Goal: Information Seeking & Learning: Learn about a topic

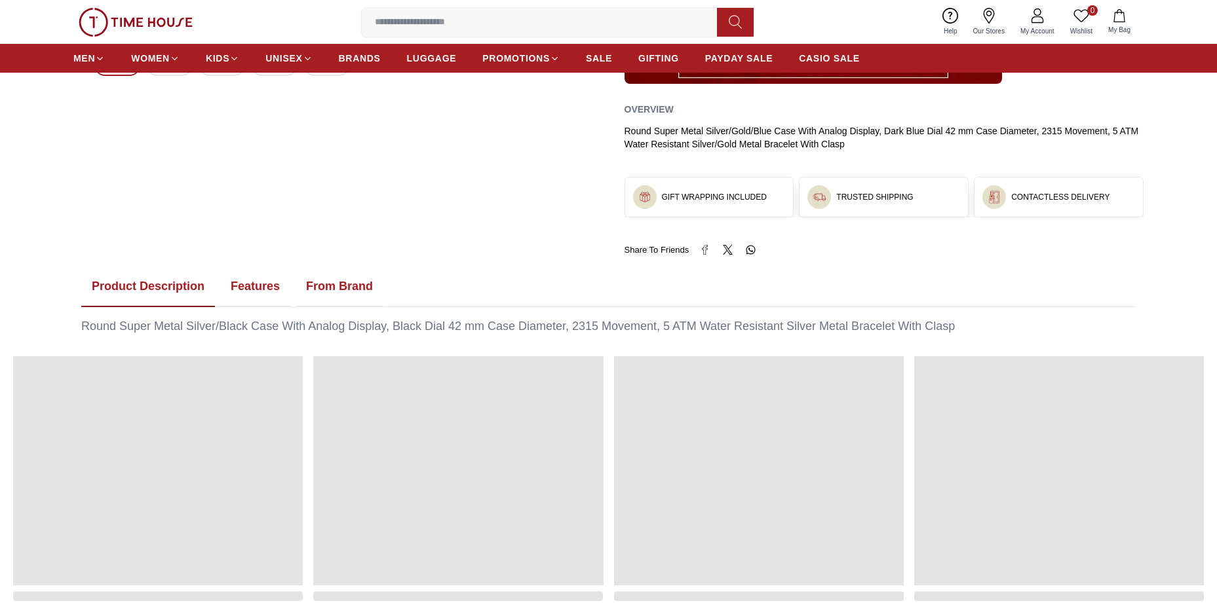
scroll to position [655, 0]
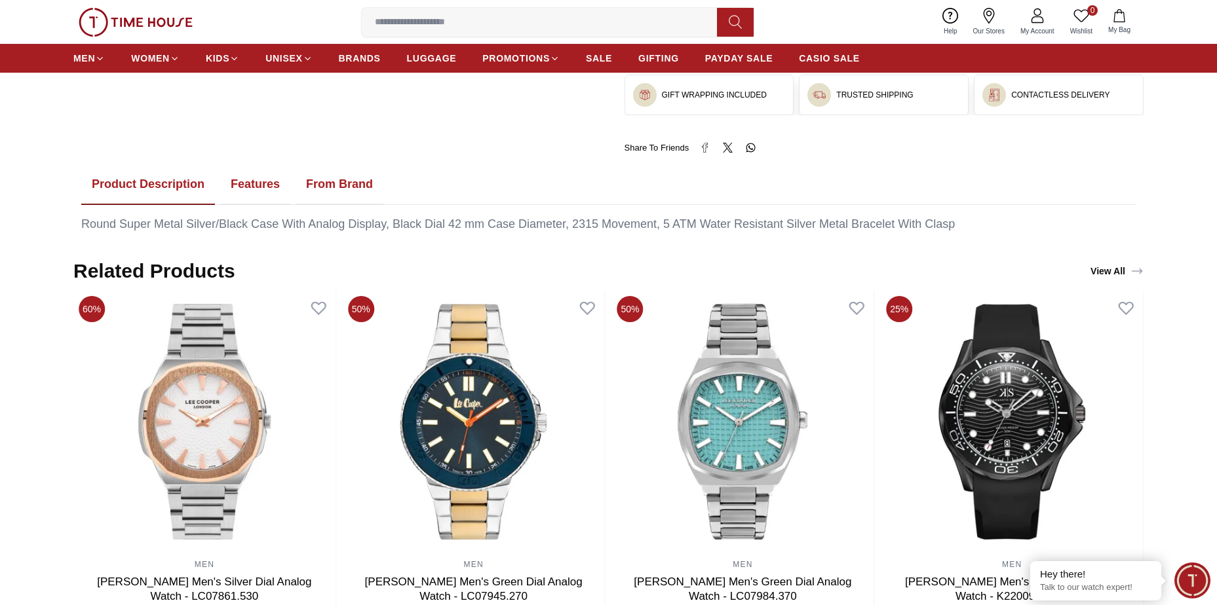
click at [423, 228] on div "Round Super Metal Silver/Black Case With Analog Display, Black Dial 42 mm Case …" at bounding box center [608, 225] width 1054 height 18
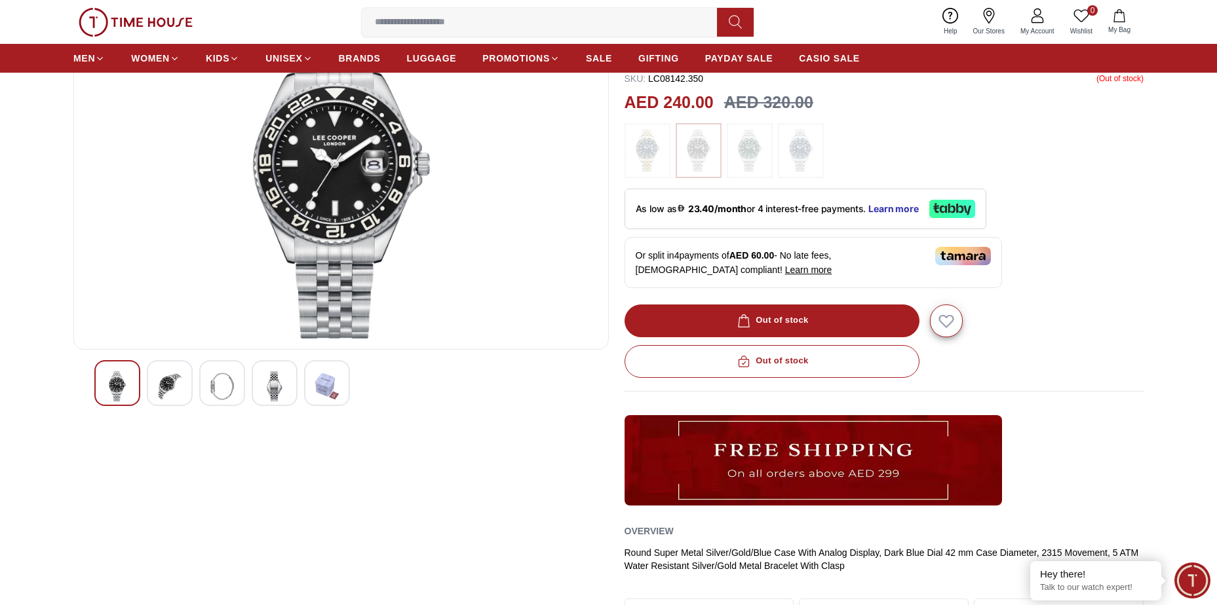
scroll to position [0, 0]
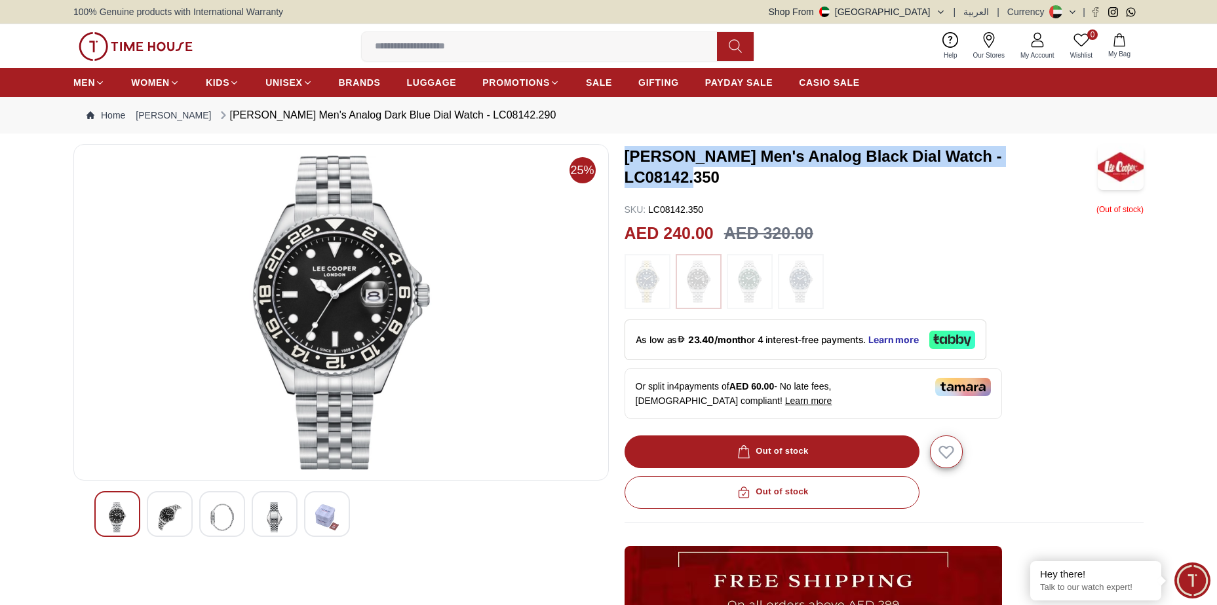
drag, startPoint x: 625, startPoint y: 164, endPoint x: 1065, endPoint y: 163, distance: 439.7
click at [1065, 163] on h3 "[PERSON_NAME] Men's Analog Black Dial Watch - LC08142.350" at bounding box center [861, 167] width 474 height 42
drag, startPoint x: 1065, startPoint y: 163, endPoint x: 1031, endPoint y: 168, distance: 33.9
copy h3 "[PERSON_NAME] Men's Analog Black Dial Watch - LC08142.350"
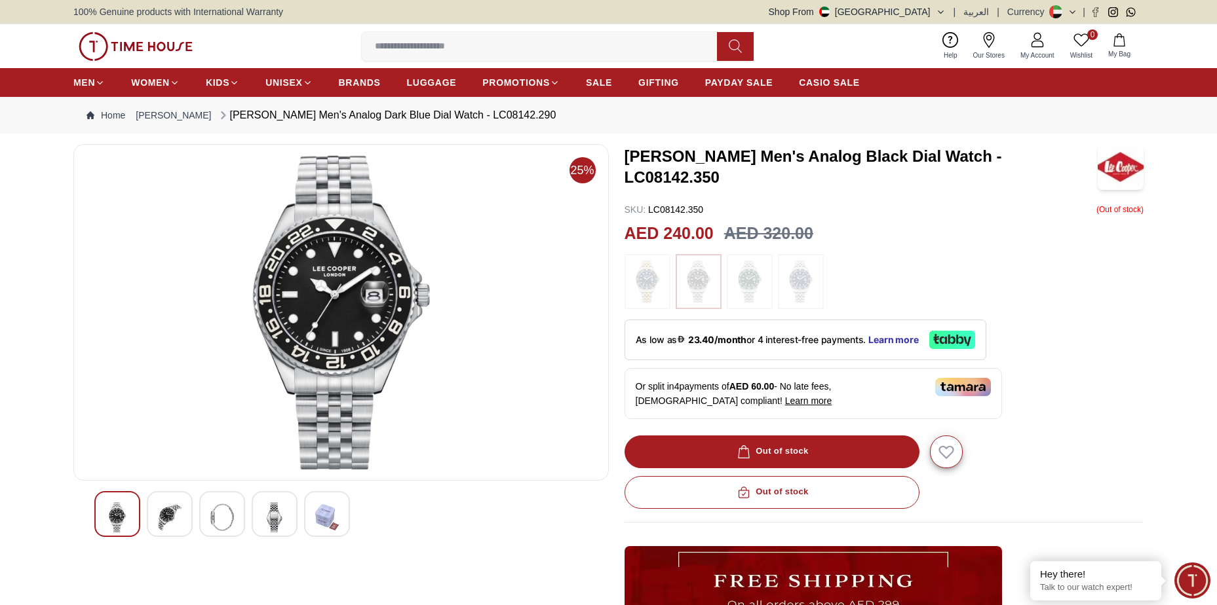
click at [1011, 202] on div "[PERSON_NAME] Men's Analog Black Dial Watch - LC08142.350 SKU : LC08142.350 ( O…" at bounding box center [884, 476] width 520 height 665
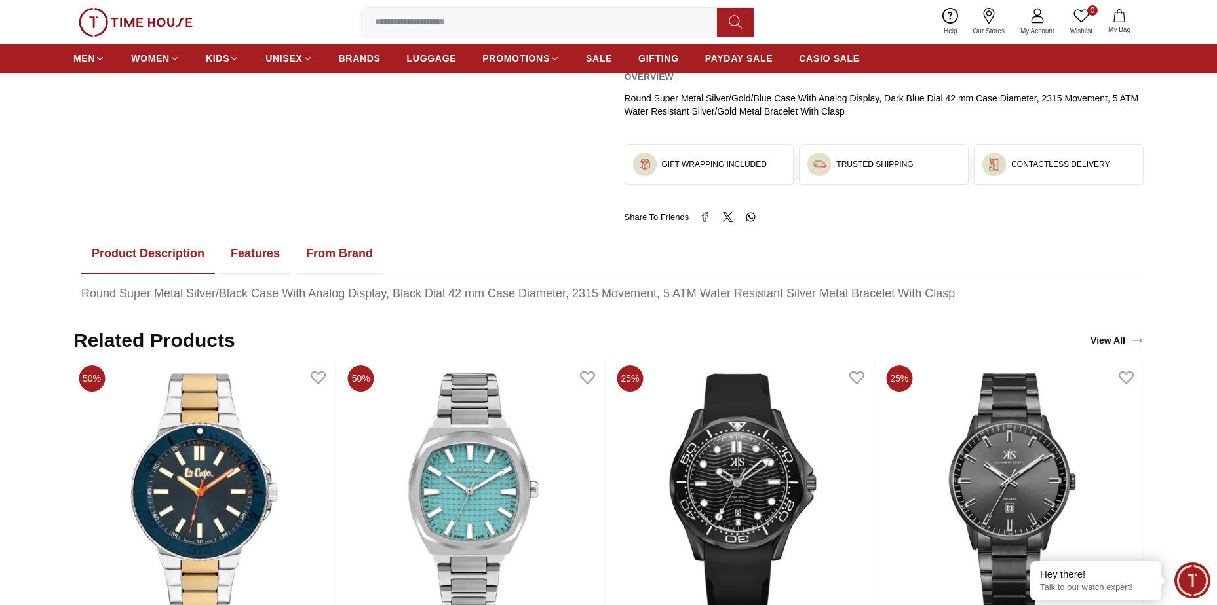
scroll to position [655, 0]
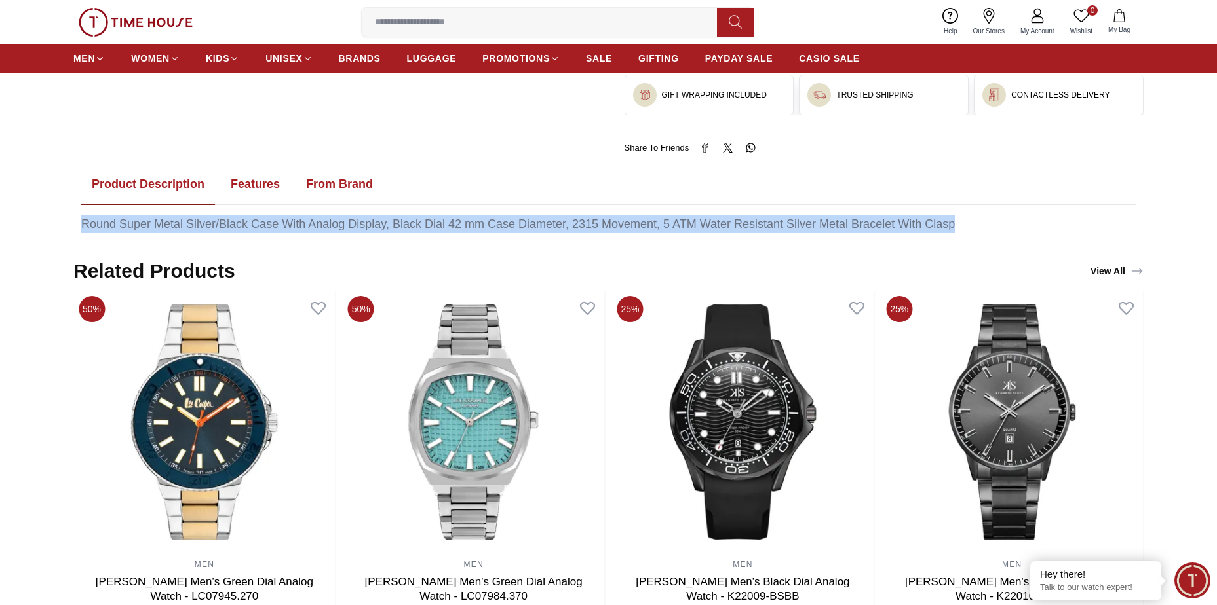
drag, startPoint x: 81, startPoint y: 225, endPoint x: 991, endPoint y: 225, distance: 909.5
click at [991, 225] on div "Round Super Metal Silver/Black Case With Analog Display, Black Dial 42 mm Case …" at bounding box center [608, 225] width 1054 height 18
drag, startPoint x: 991, startPoint y: 225, endPoint x: 926, endPoint y: 221, distance: 65.0
copy div "Round Super Metal Silver/Black Case With Analog Display, Black Dial 42 mm Case …"
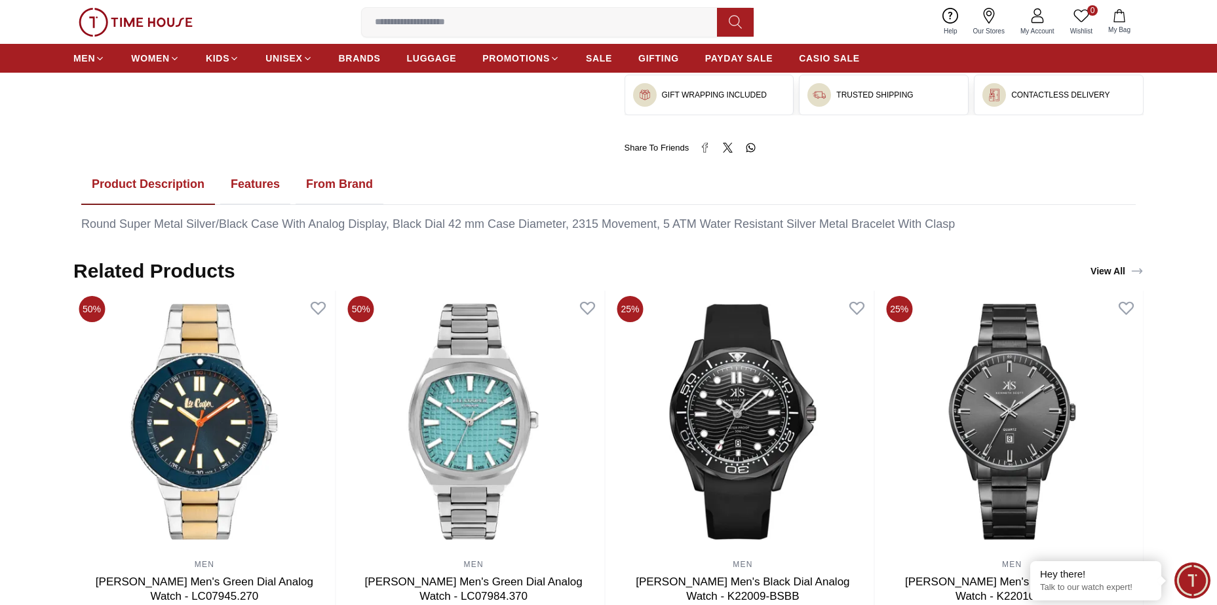
click at [900, 244] on body "100% Genuine products with International Warranty Shop From UAE | العربية | Cur…" at bounding box center [608, 461] width 1217 height 2232
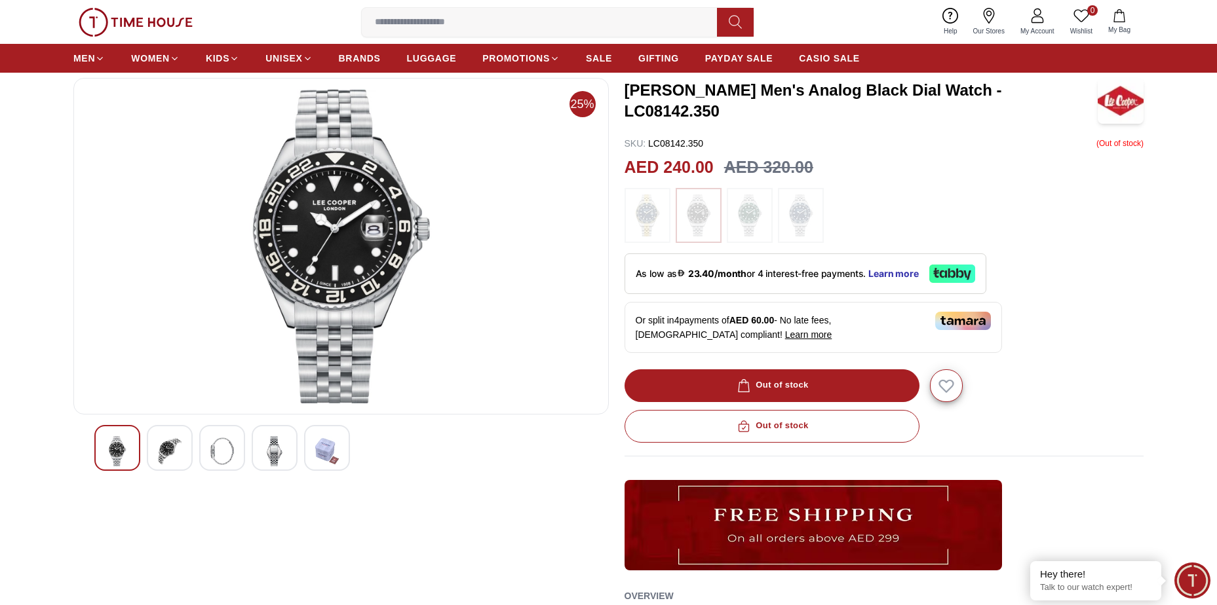
scroll to position [66, 0]
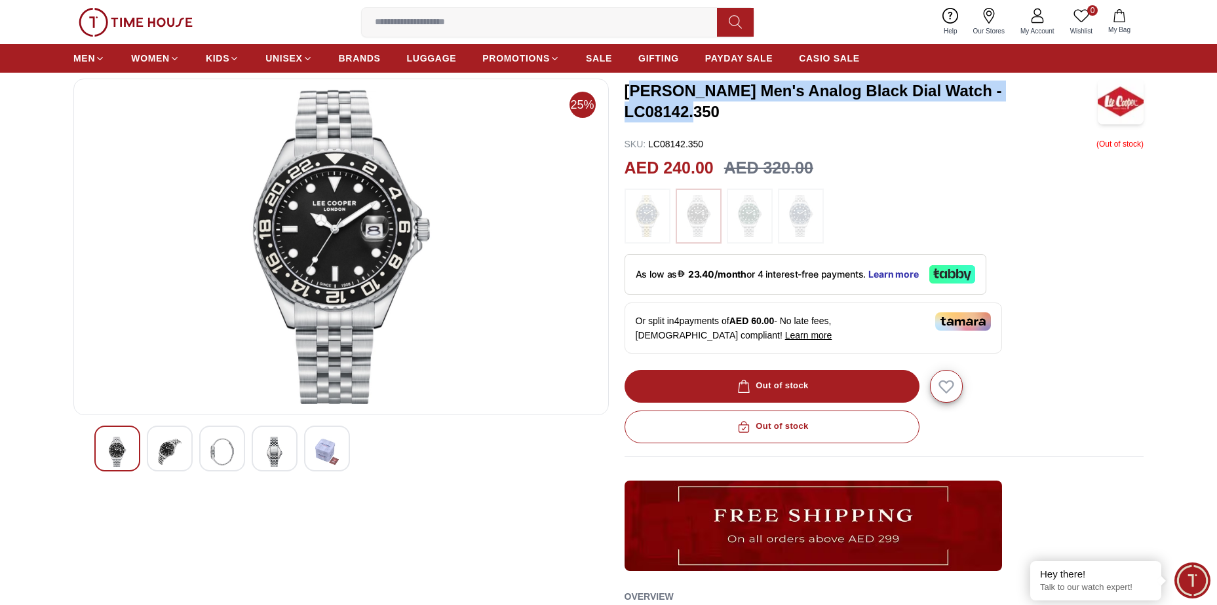
drag, startPoint x: 629, startPoint y: 94, endPoint x: 1060, endPoint y: 89, distance: 431.2
click at [1060, 89] on div "[PERSON_NAME] Men's Analog Black Dial Watch - LC08142.350" at bounding box center [884, 102] width 520 height 46
drag, startPoint x: 1060, startPoint y: 89, endPoint x: 1062, endPoint y: 103, distance: 13.8
click at [1062, 100] on h3 "[PERSON_NAME] Men's Analog Black Dial Watch - LC08142.350" at bounding box center [861, 102] width 474 height 42
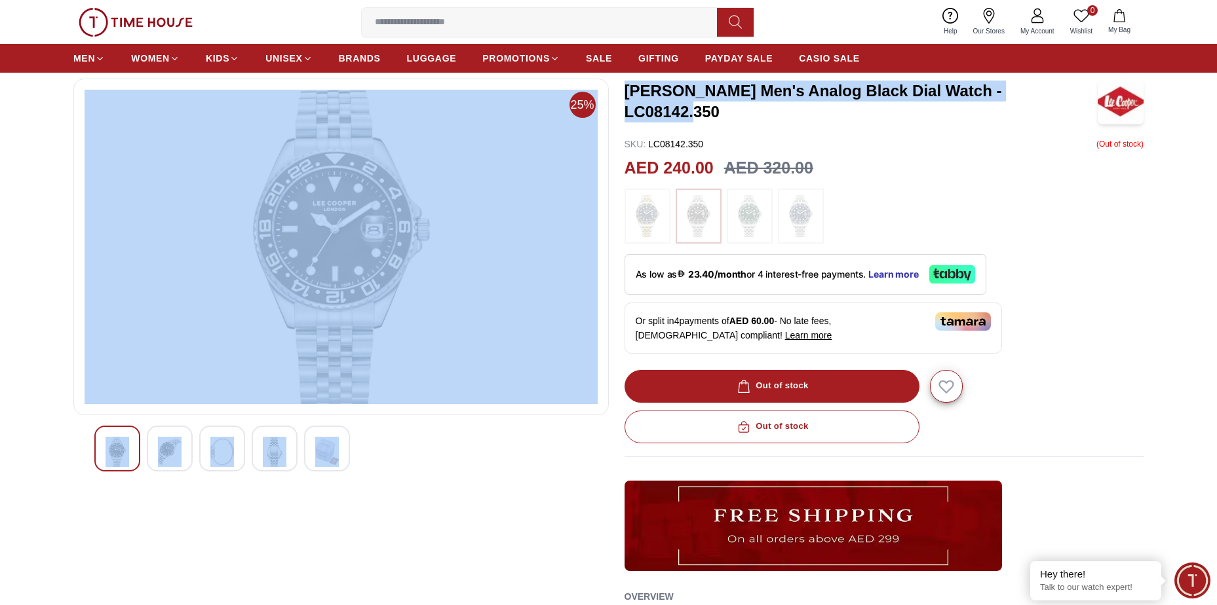
drag, startPoint x: 1060, startPoint y: 98, endPoint x: 597, endPoint y: 101, distance: 462.6
click at [597, 101] on div "25% Lee Cooper Men's Analog Black Dial Watch - LC08142.350 SKU : LC08142.350 ( …" at bounding box center [608, 411] width 1070 height 665
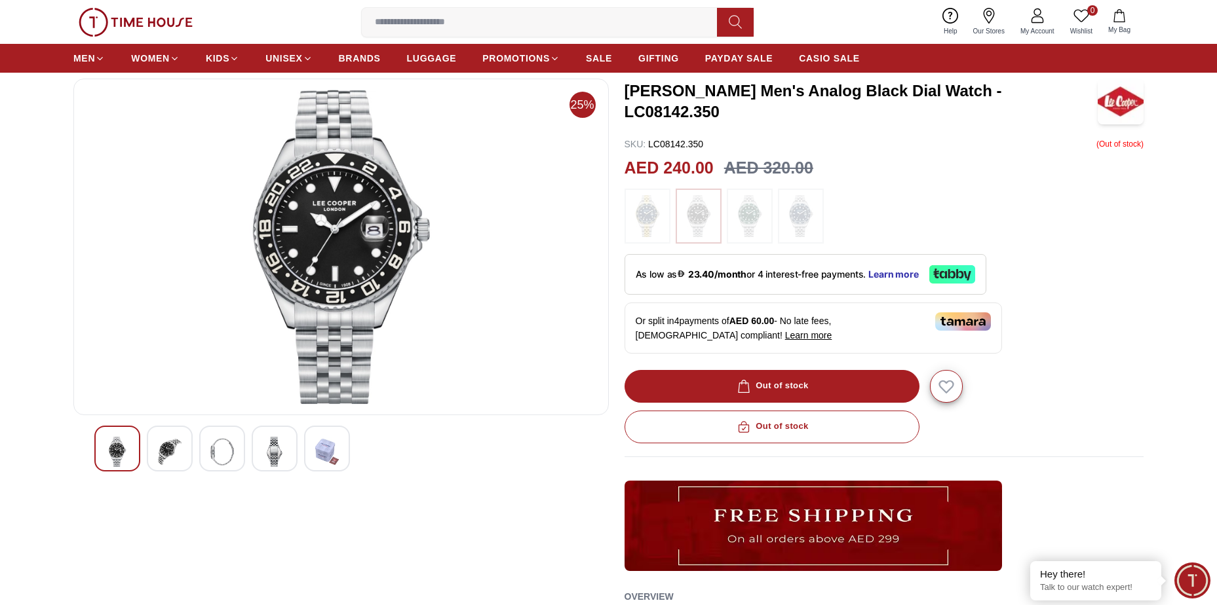
click at [679, 126] on div "[PERSON_NAME] Men's Analog Black Dial Watch - LC08142.350 SKU : LC08142.350 ( O…" at bounding box center [884, 411] width 520 height 665
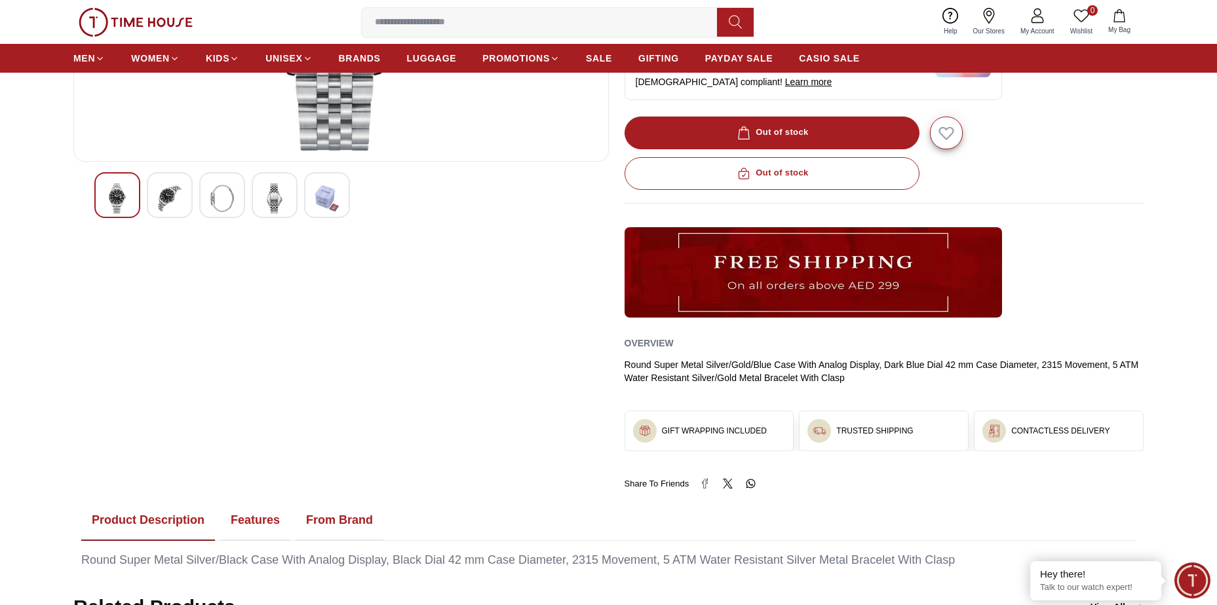
scroll to position [459, 0]
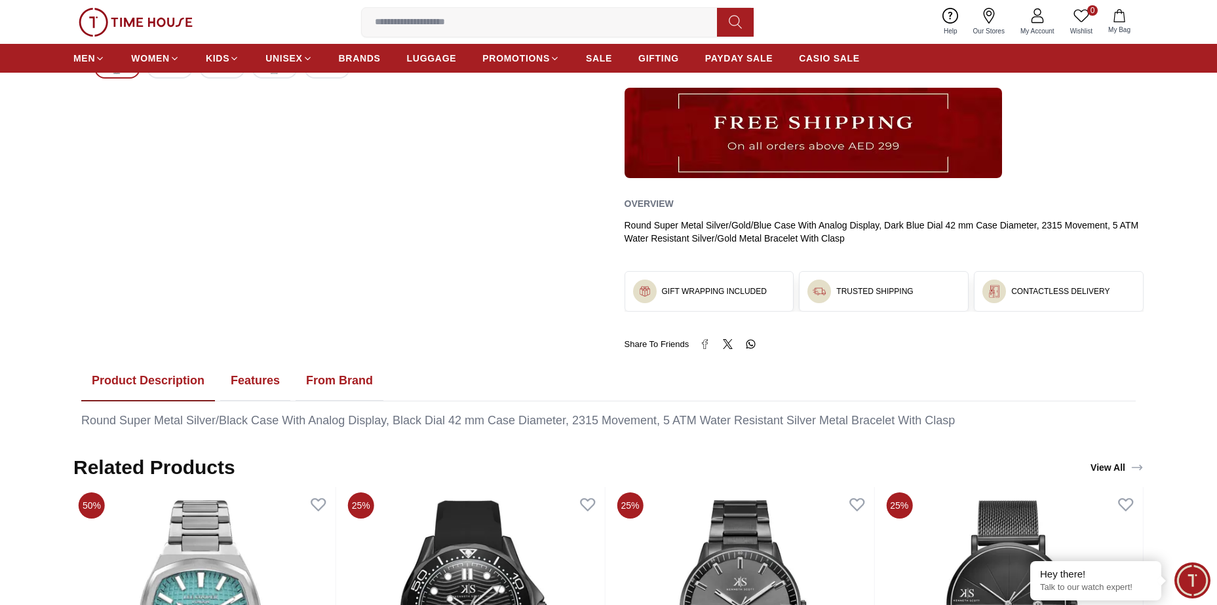
click at [560, 425] on div "Round Super Metal Silver/Black Case With Analog Display, Black Dial 42 mm Case …" at bounding box center [608, 421] width 1054 height 18
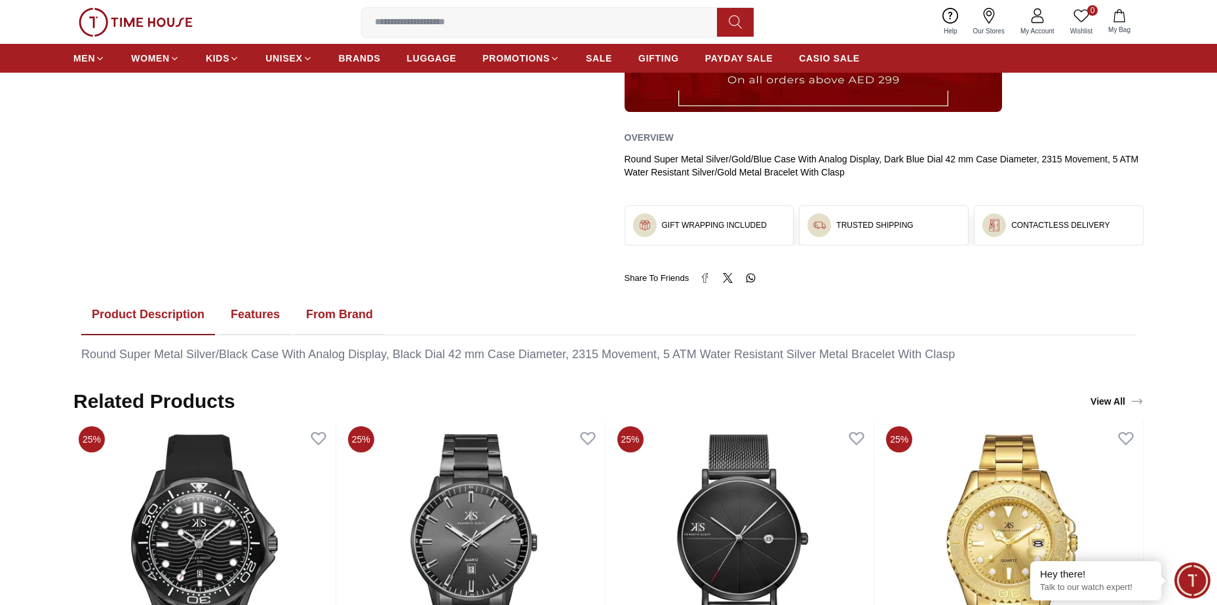
scroll to position [524, 0]
click at [254, 316] on button "Features" at bounding box center [255, 316] width 70 height 41
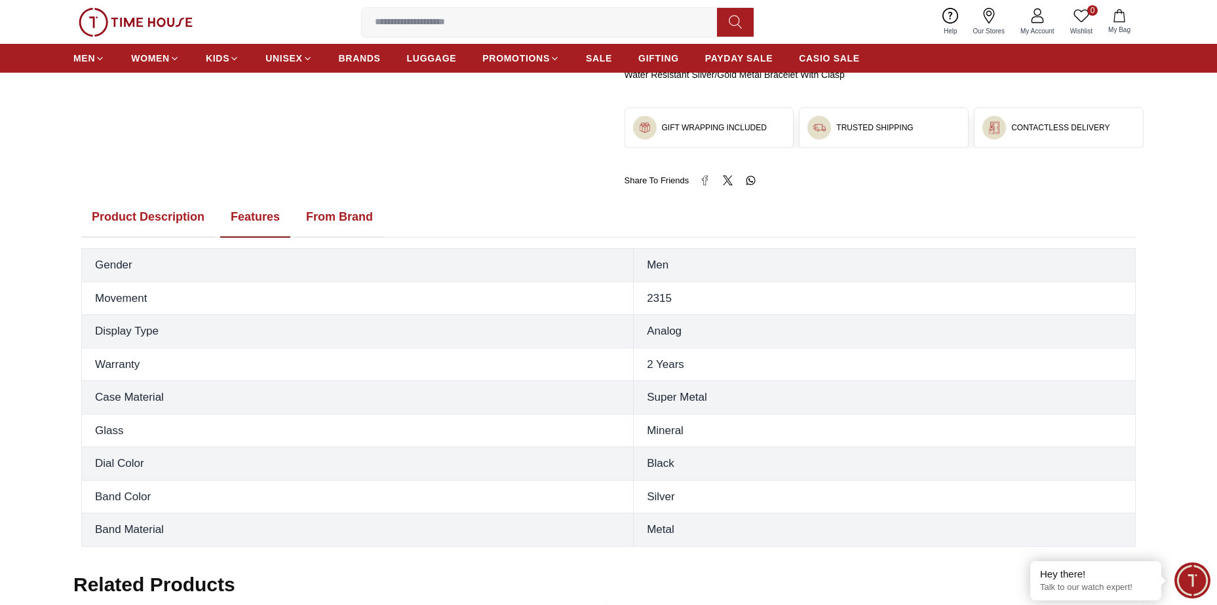
scroll to position [655, 0]
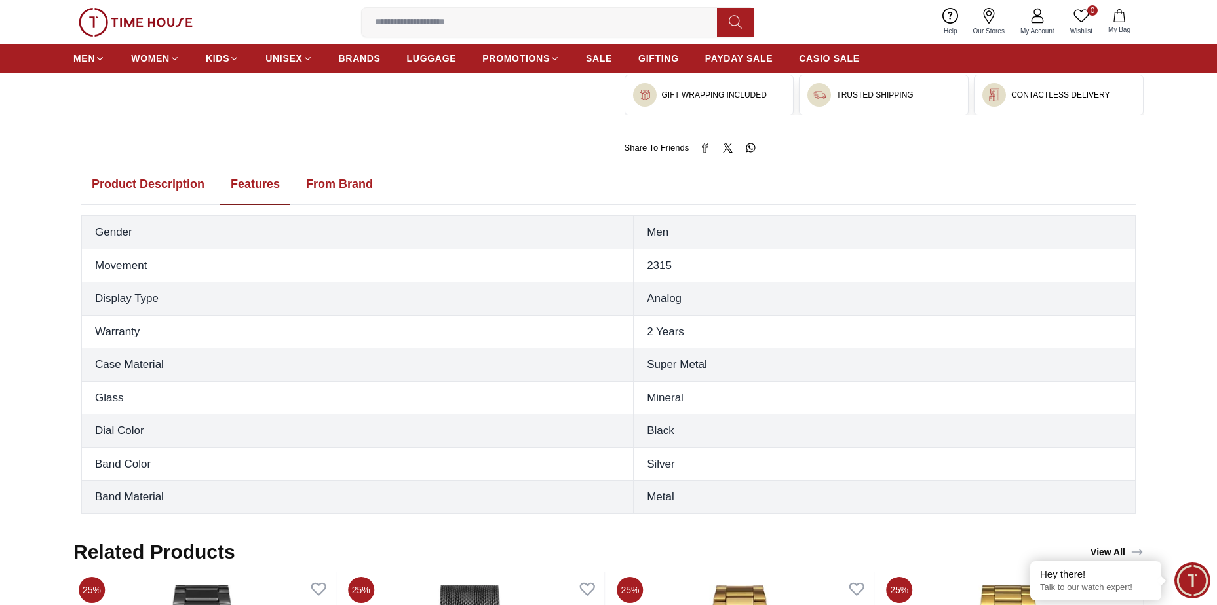
click at [339, 189] on button "From Brand" at bounding box center [340, 184] width 88 height 41
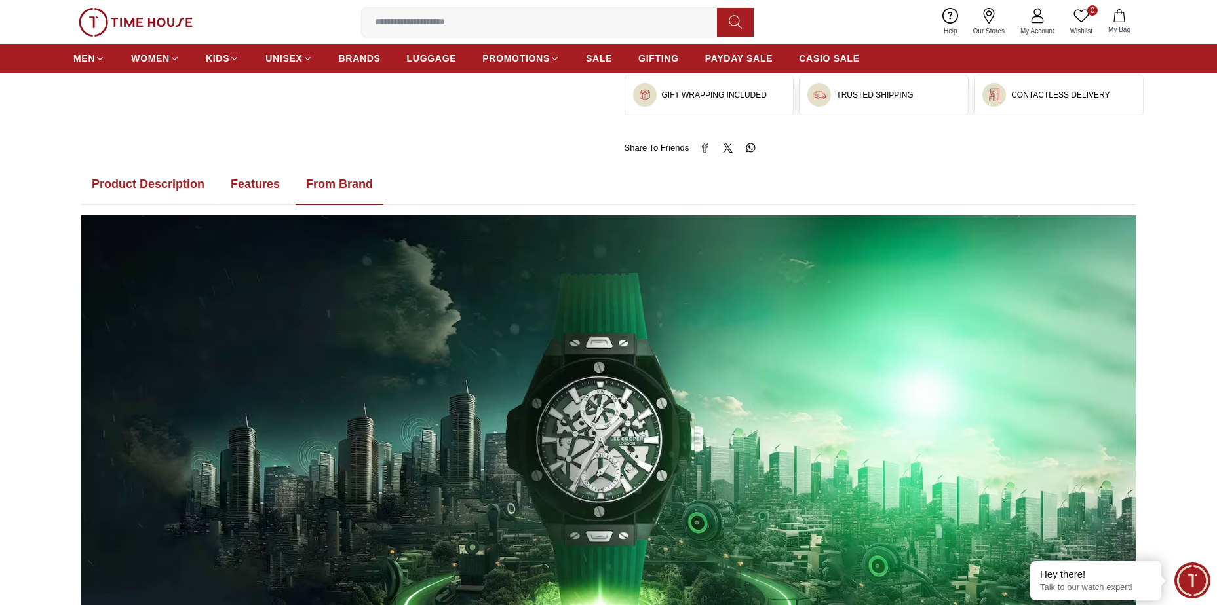
click at [252, 186] on button "Features" at bounding box center [255, 184] width 70 height 41
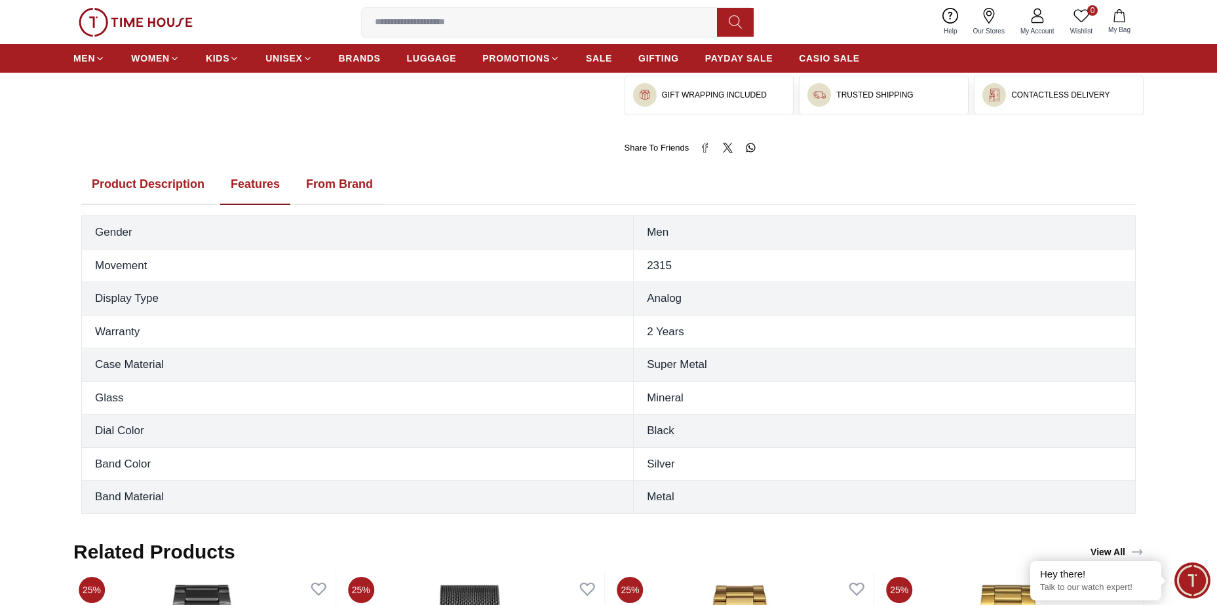
click at [190, 183] on button "Product Description" at bounding box center [148, 184] width 134 height 41
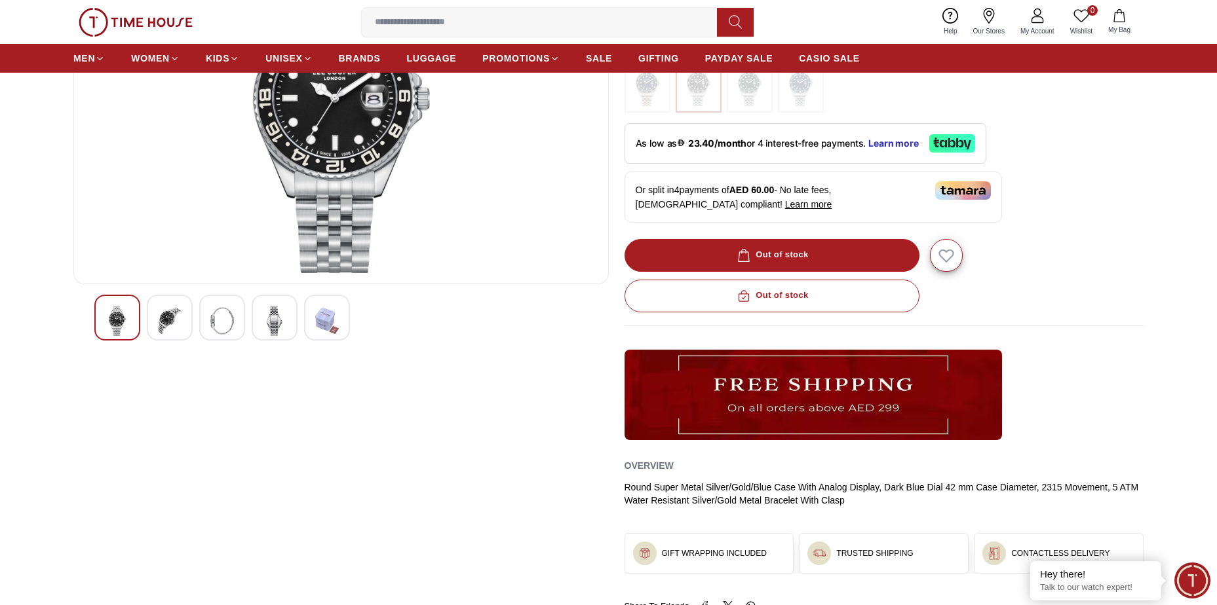
scroll to position [0, 0]
